Goal: Task Accomplishment & Management: Use online tool/utility

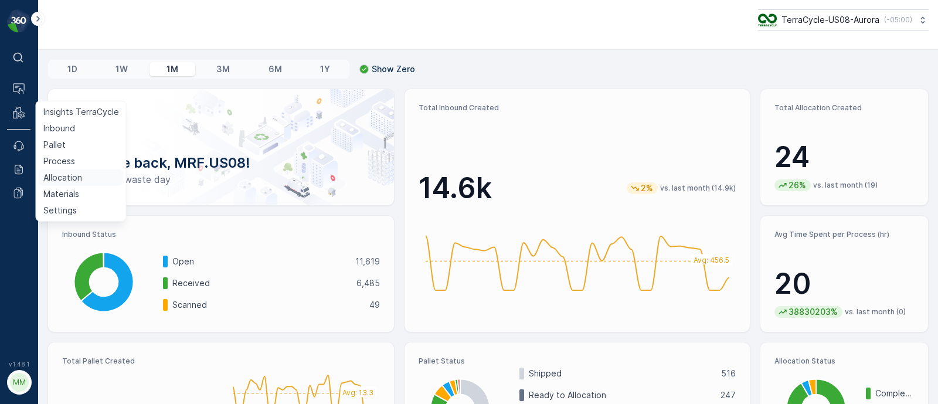
click at [74, 182] on p "Allocation" at bounding box center [62, 178] width 39 height 12
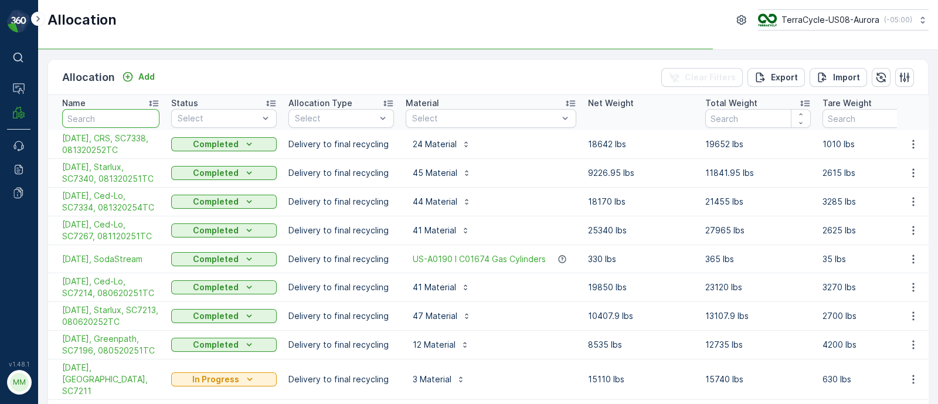
click at [94, 117] on input "text" at bounding box center [110, 118] width 97 height 19
type input "temp"
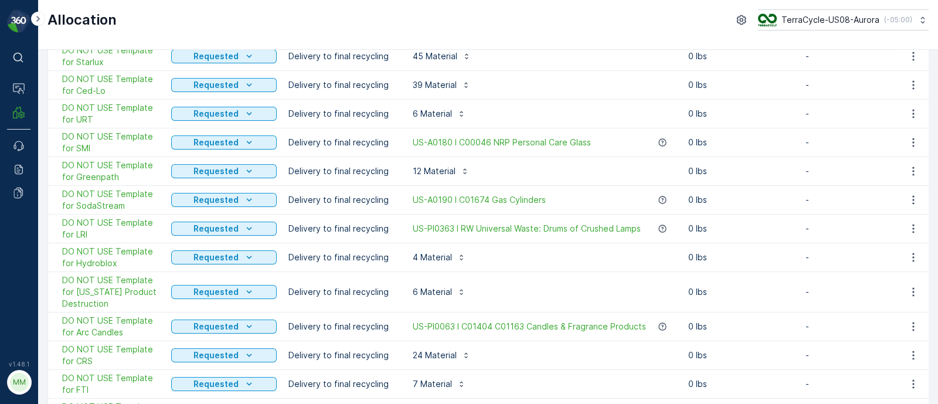
scroll to position [364, 0]
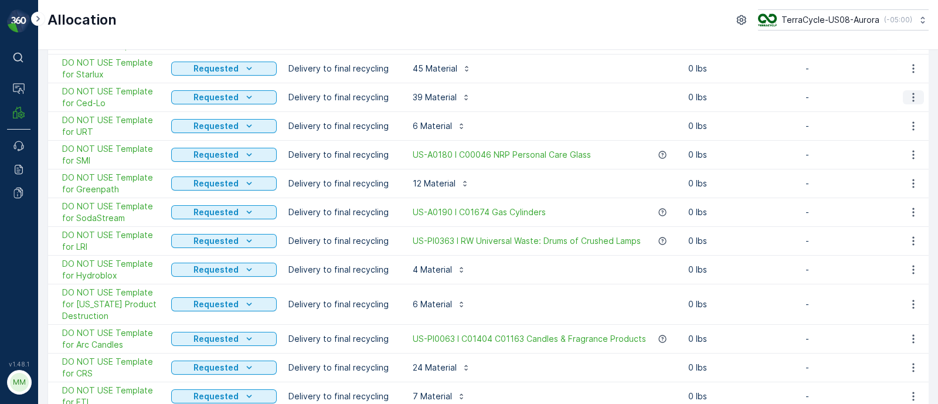
click at [912, 95] on icon "button" at bounding box center [913, 97] width 12 height 12
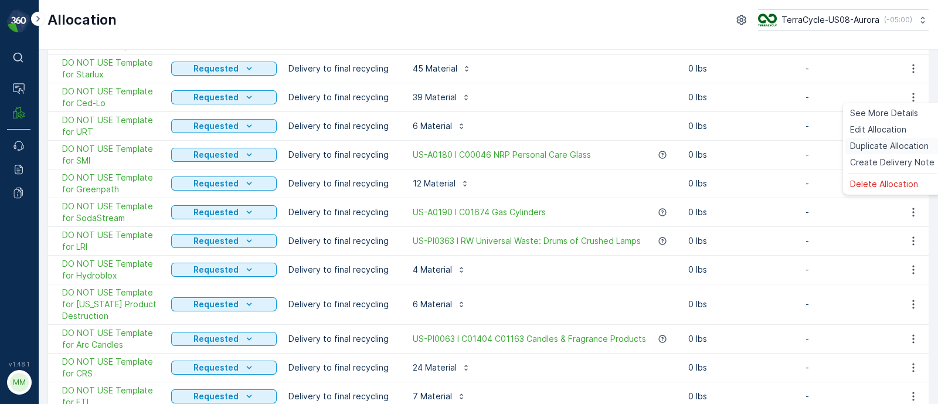
click at [878, 148] on span "Duplicate Allocation" at bounding box center [889, 146] width 79 height 12
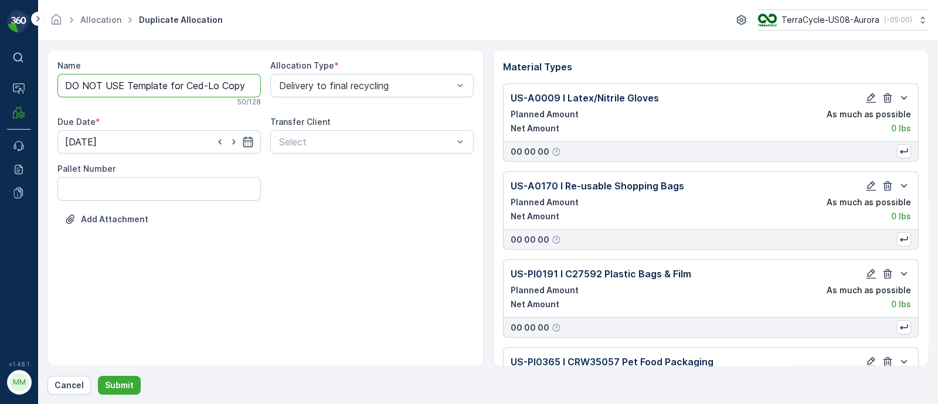
click at [182, 85] on input "DO NOT USE Template for Ced-Lo Copy #1755524663307" at bounding box center [158, 85] width 203 height 23
click at [142, 86] on input "98/18/25, Ced-Lo Copy #1755524663307" at bounding box center [158, 85] width 203 height 23
paste input "SC7333 / Aurora / 081320253TC"
click at [171, 84] on input "98/18/25, Ced-Lo,SC7333 / Aurora / 081320253TC" at bounding box center [158, 85] width 203 height 23
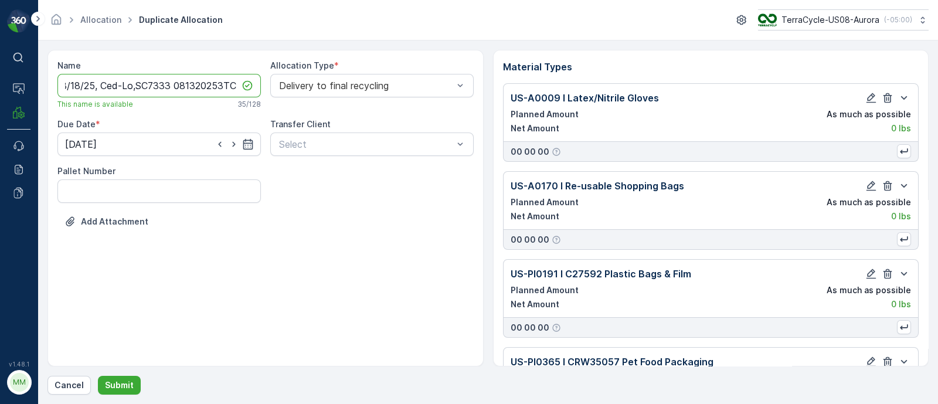
scroll to position [0, 11]
type input "98/18/25, Ced-Lo,SC7333, 081320253TC"
click at [253, 146] on icon "button" at bounding box center [248, 144] width 12 height 12
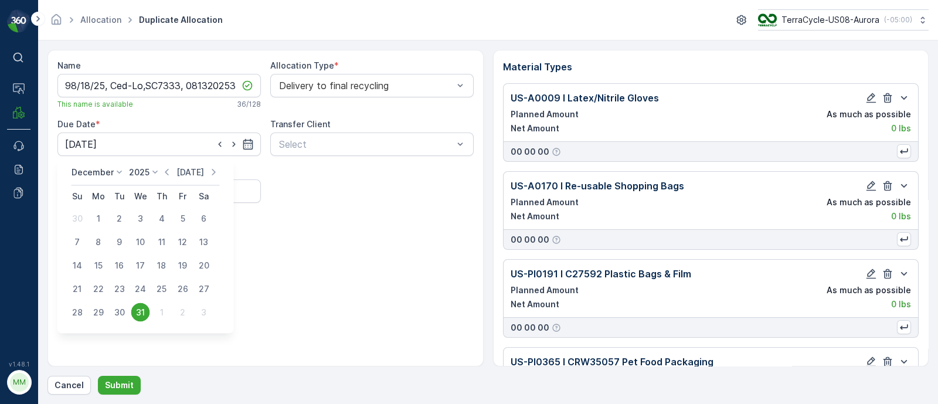
click at [186, 176] on p "[DATE]" at bounding box center [190, 172] width 28 height 12
click at [100, 288] on div "18" at bounding box center [98, 289] width 19 height 19
type input "[DATE]"
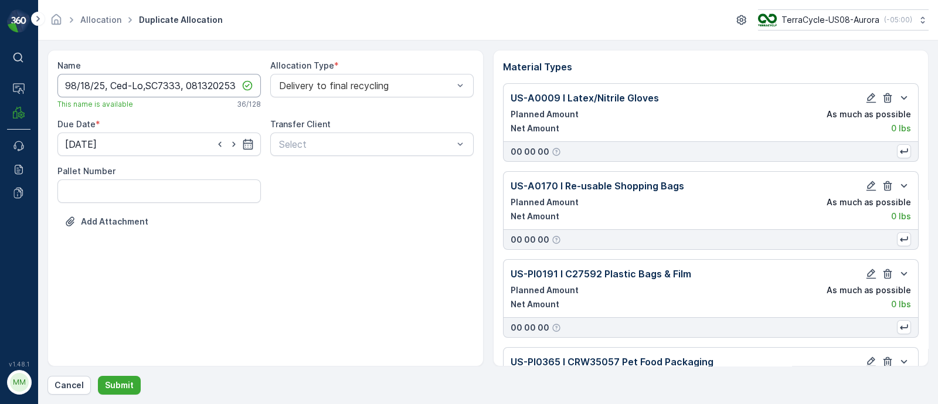
click at [69, 86] on input "98/18/25, Ced-Lo,SC7333, 081320253TC" at bounding box center [158, 85] width 203 height 23
type input "[DATE], Ced-Lo,SC7333, 081320253TC"
click at [123, 390] on p "Submit" at bounding box center [119, 385] width 29 height 12
